Goal: Use online tool/utility

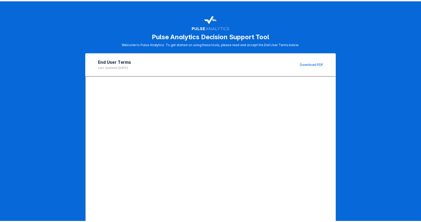
scroll to position [32, 0]
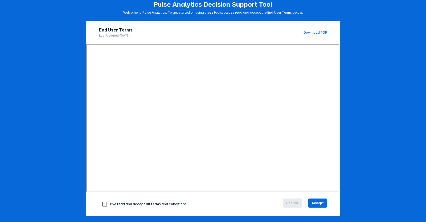
click at [102, 202] on input "checkbox" at bounding box center [104, 203] width 11 height 11
checkbox input "true"
click at [312, 202] on span "Accept" at bounding box center [318, 202] width 12 height 5
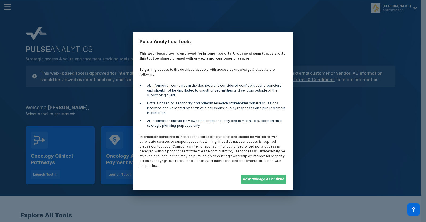
click at [264, 174] on button "Acknowledge & Continue" at bounding box center [264, 178] width 46 height 9
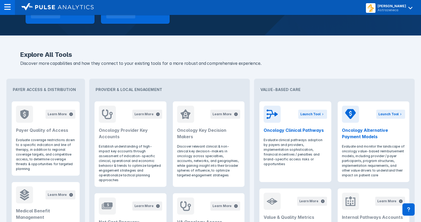
scroll to position [161, 0]
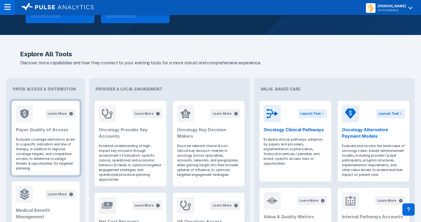
click at [42, 141] on p "Evaluate coverage restrictions down to a specific indication and line of therap…" at bounding box center [45, 154] width 59 height 34
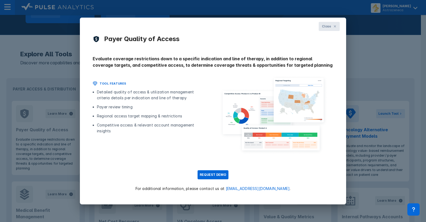
click at [334, 25] on icon at bounding box center [335, 26] width 3 height 3
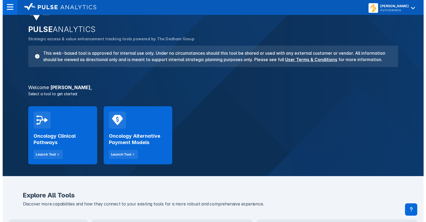
scroll to position [0, 0]
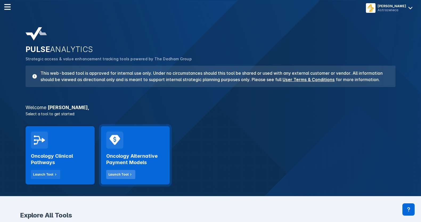
click at [112, 175] on div "Launch Tool" at bounding box center [118, 174] width 20 height 5
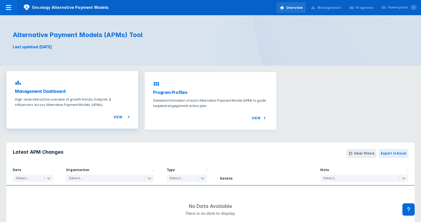
click at [50, 91] on h3 "Management Dashboard" at bounding box center [72, 91] width 115 height 6
